Goal: Transaction & Acquisition: Purchase product/service

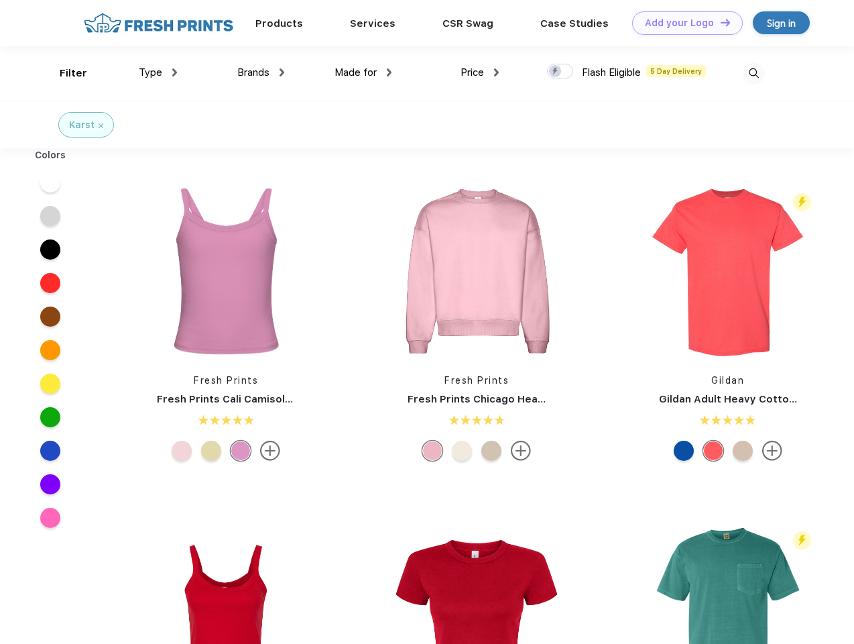
click at [683, 23] on link "Add your Logo Design Tool" at bounding box center [687, 22] width 111 height 23
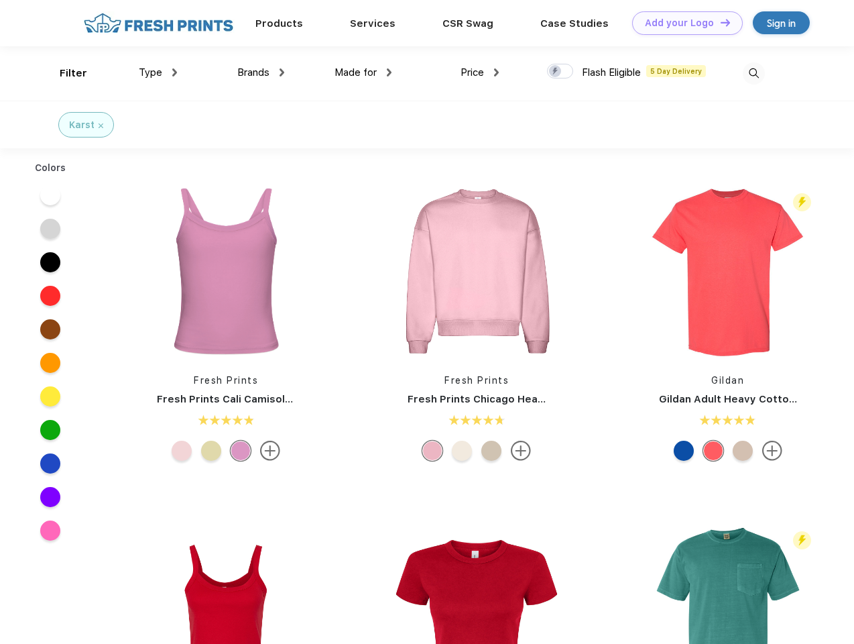
click at [0, 0] on div "Design Tool" at bounding box center [0, 0] width 0 height 0
click at [720, 22] on link "Add your Logo Design Tool" at bounding box center [687, 22] width 111 height 23
click at [64, 73] on div "Filter" at bounding box center [73, 73] width 27 height 15
click at [158, 72] on span "Type" at bounding box center [150, 72] width 23 height 12
click at [261, 72] on span "Brands" at bounding box center [253, 72] width 32 height 12
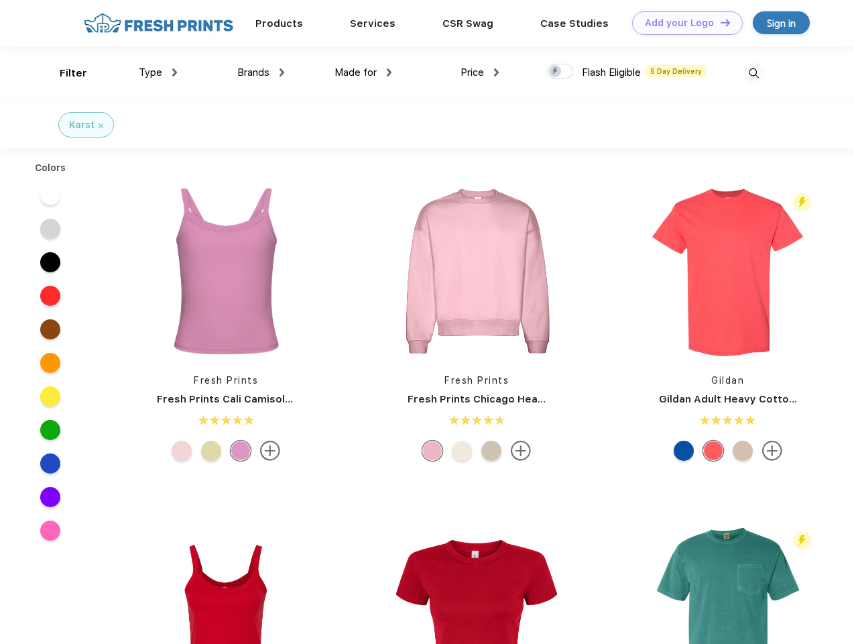
click at [364, 72] on span "Made for" at bounding box center [356, 72] width 42 height 12
click at [480, 72] on span "Price" at bounding box center [472, 72] width 23 height 12
click at [561, 72] on div at bounding box center [560, 71] width 26 height 15
click at [556, 72] on input "checkbox" at bounding box center [551, 67] width 9 height 9
click at [754, 73] on img at bounding box center [754, 73] width 22 height 22
